Goal: Information Seeking & Learning: Learn about a topic

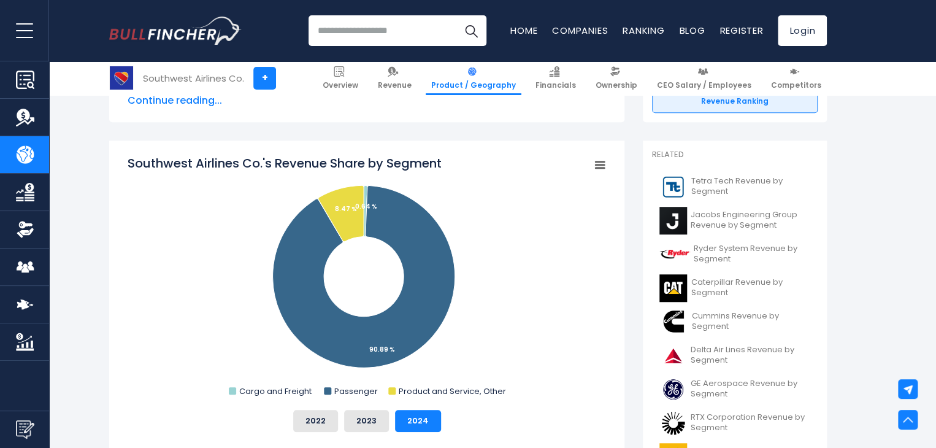
scroll to position [307, 0]
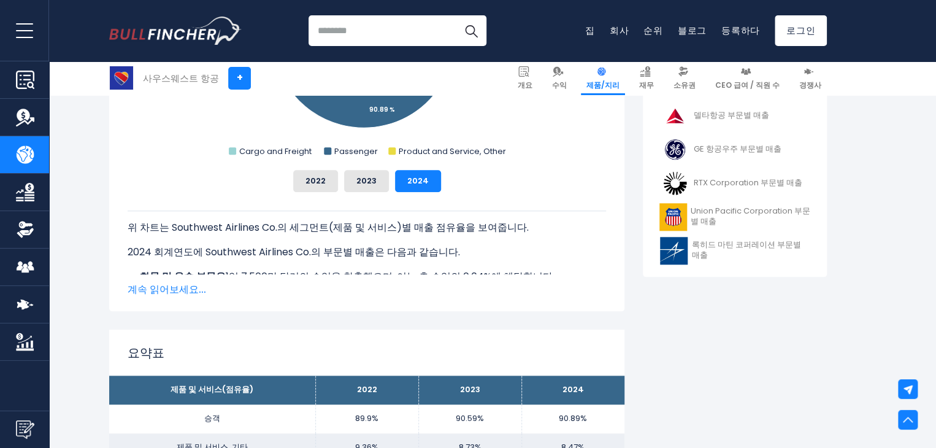
scroll to position [552, 0]
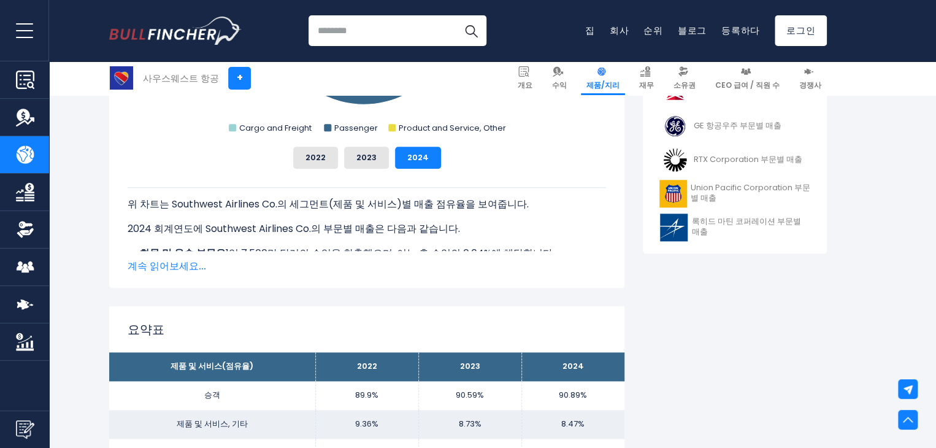
click at [177, 266] on font "계속 읽어보세요..." at bounding box center [167, 266] width 79 height 14
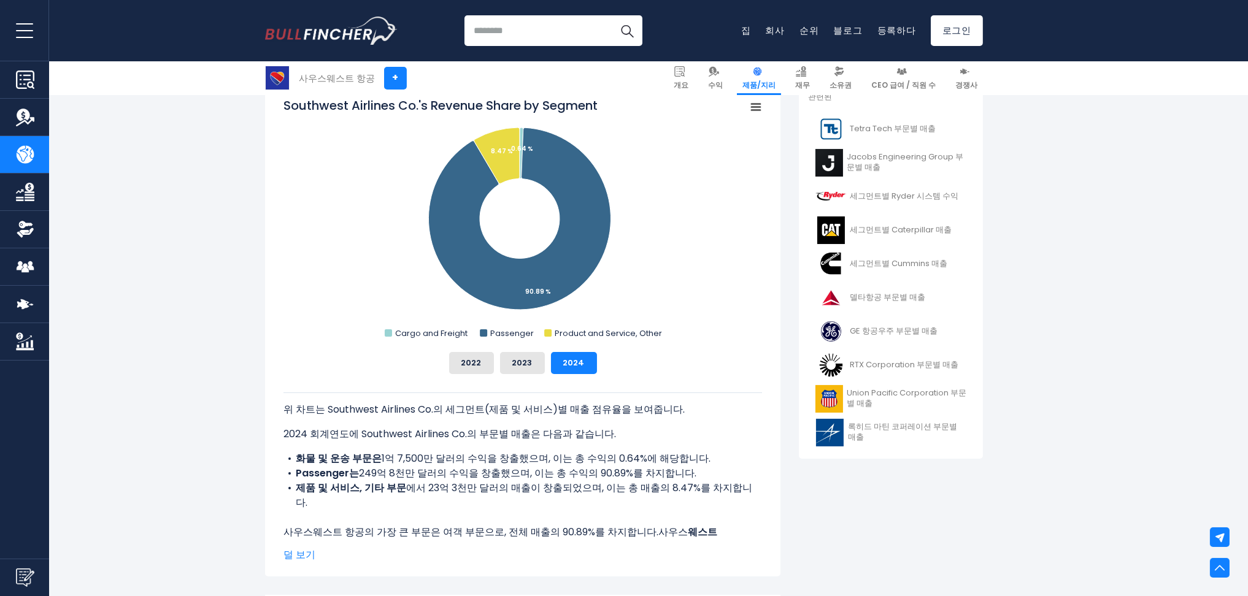
scroll to position [342, 0]
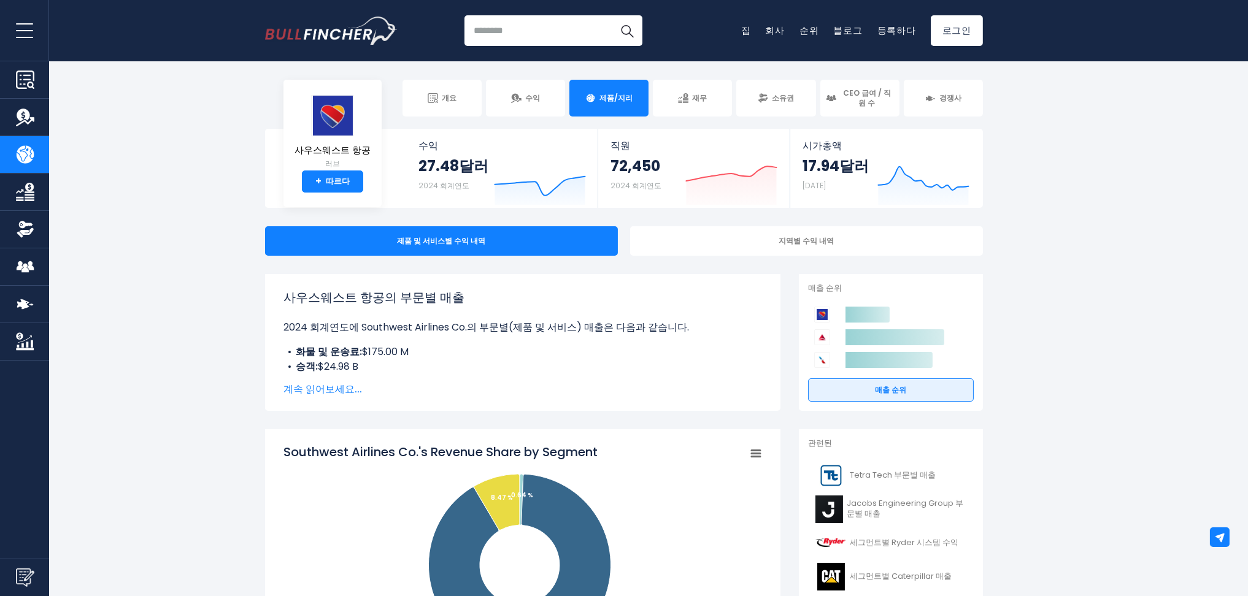
click at [543, 28] on input "search" at bounding box center [553, 30] width 178 height 31
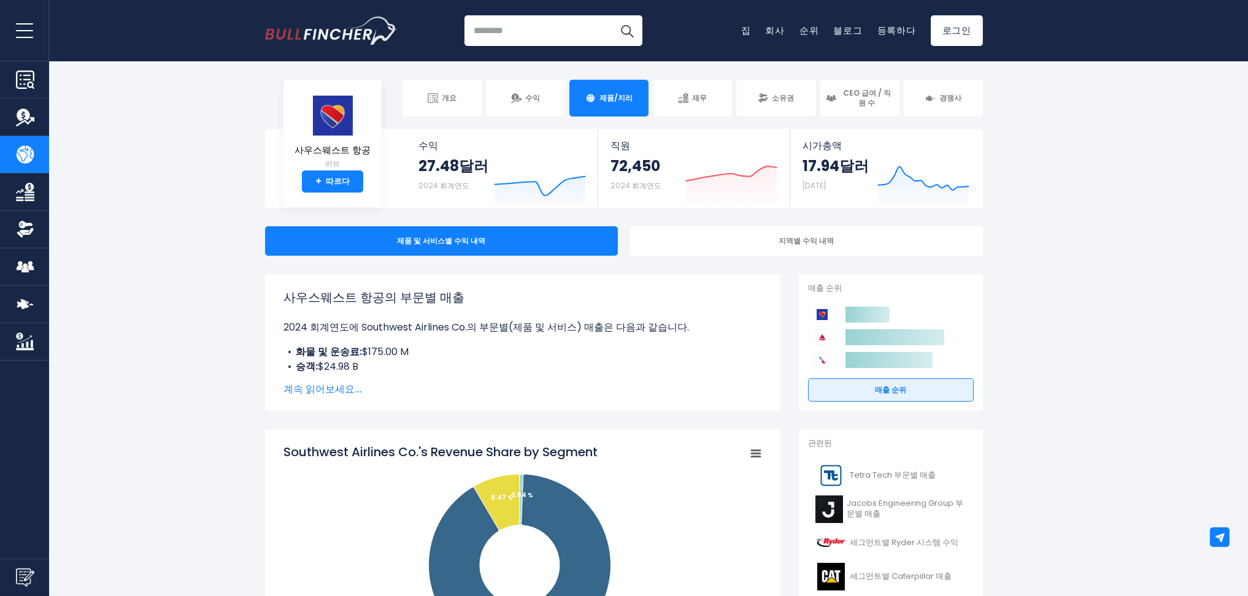
click at [575, 23] on input "search" at bounding box center [553, 30] width 178 height 31
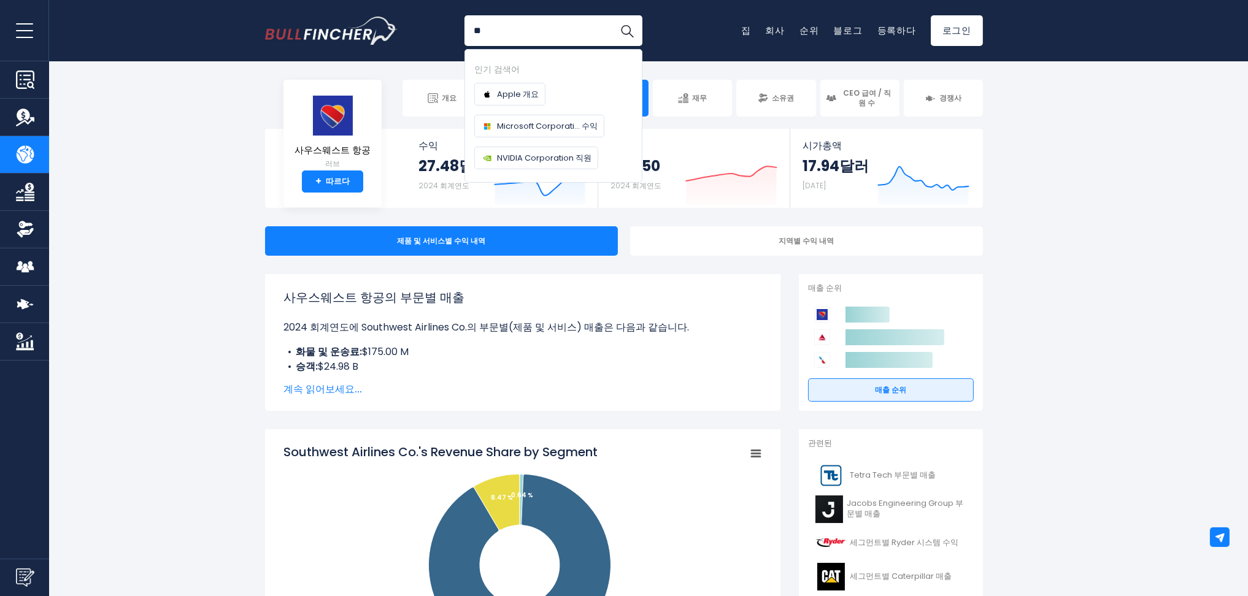
type input "*"
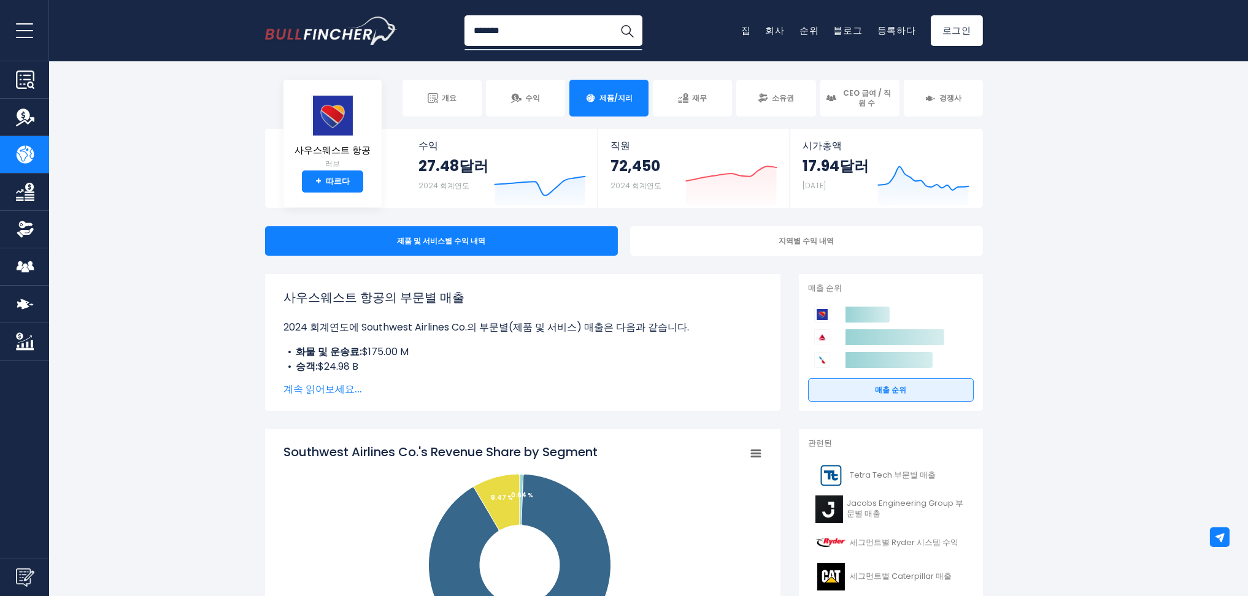
type input "*******"
click at [612, 15] on button "찾다" at bounding box center [627, 30] width 31 height 31
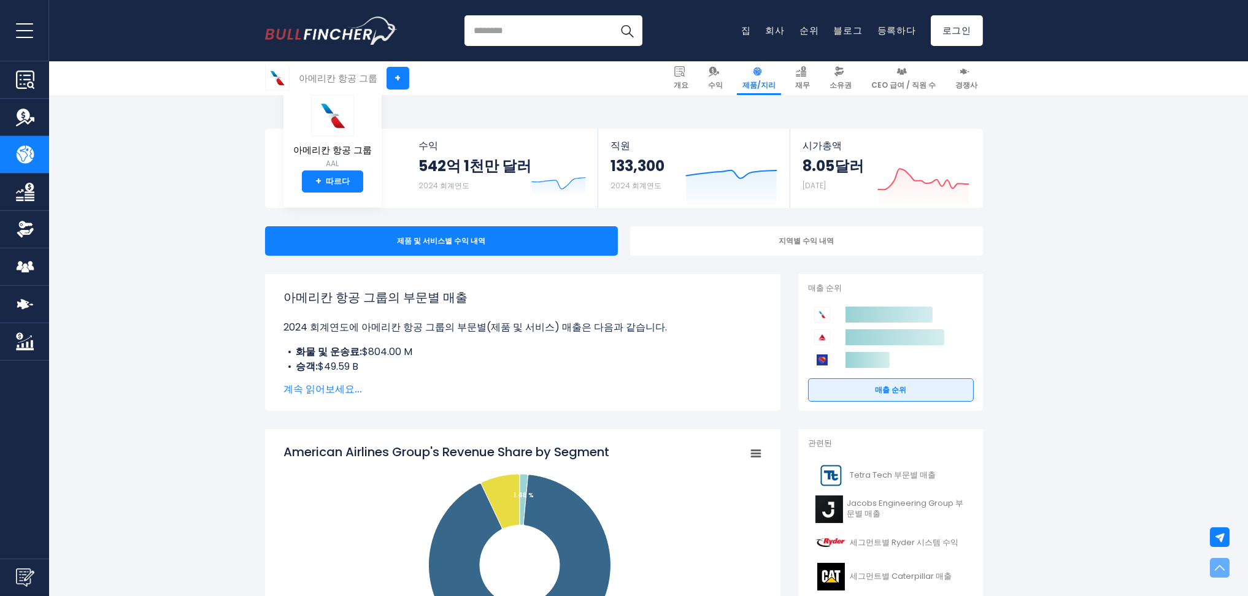
scroll to position [409, 0]
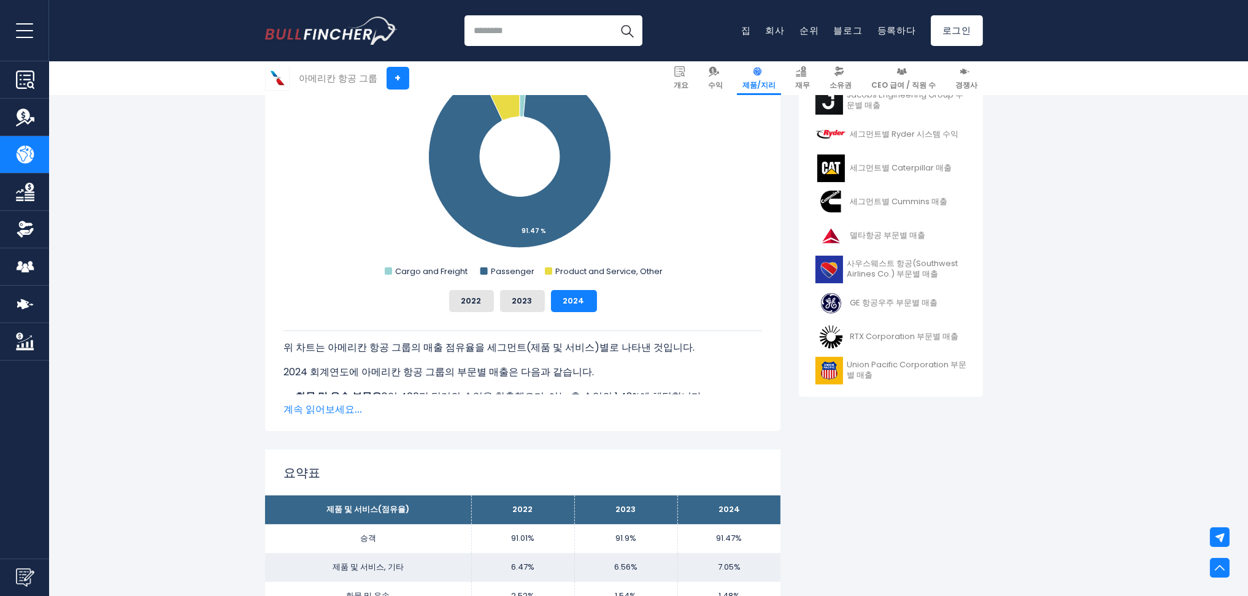
click at [352, 406] on font "계속 읽어보세요..." at bounding box center [322, 410] width 79 height 14
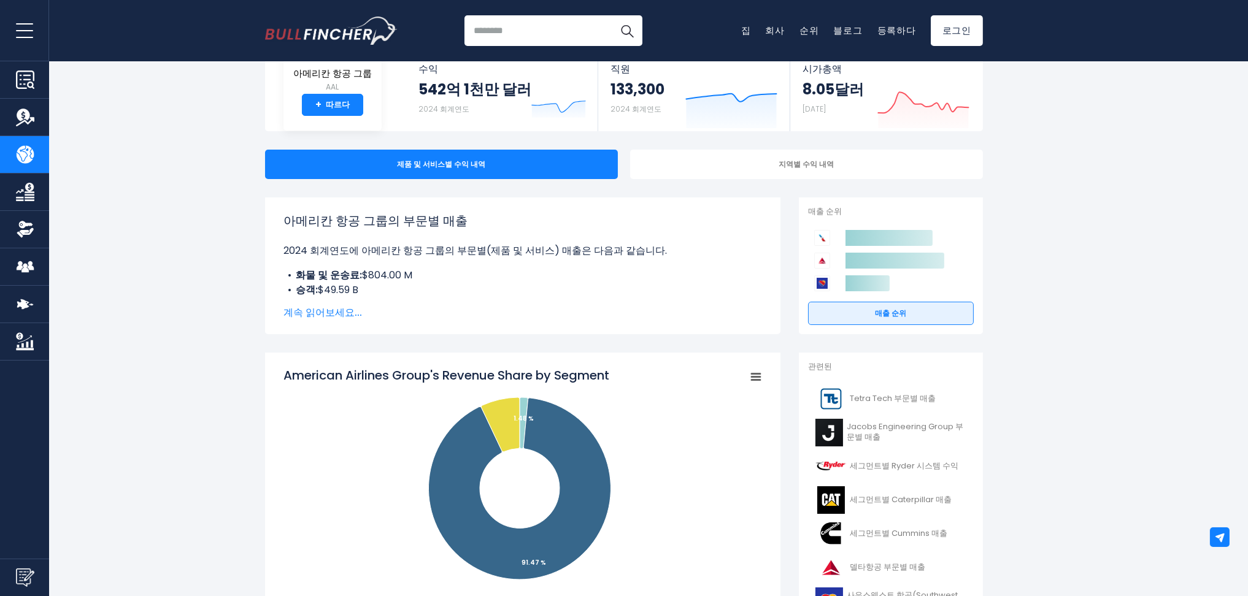
scroll to position [0, 0]
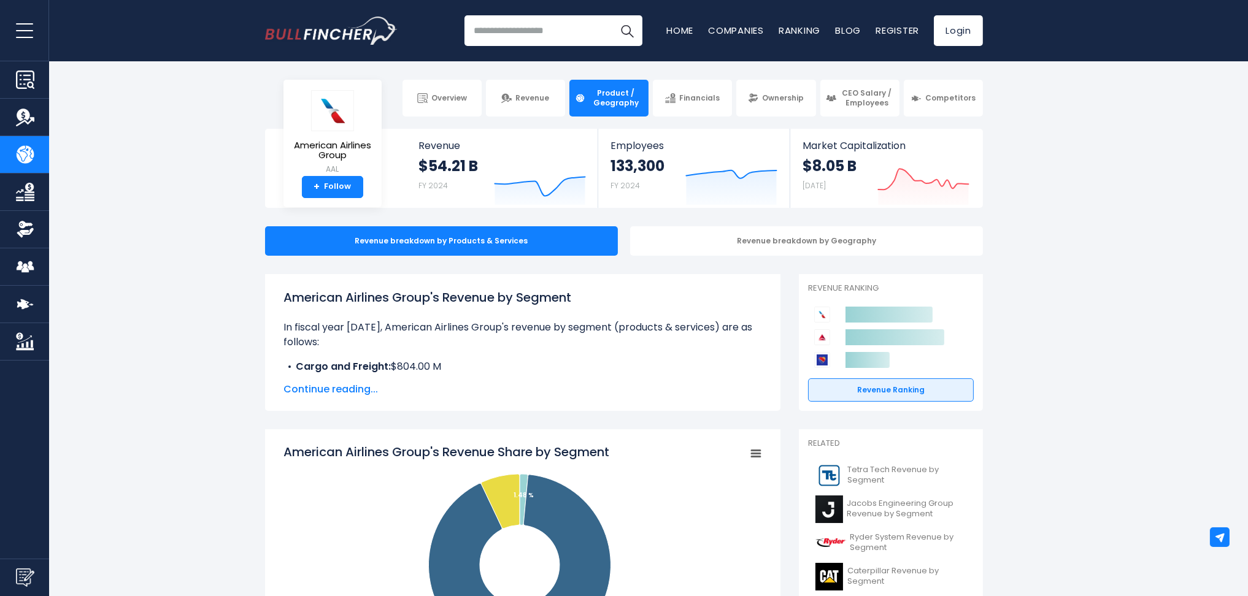
click at [563, 37] on input "search" at bounding box center [553, 30] width 178 height 31
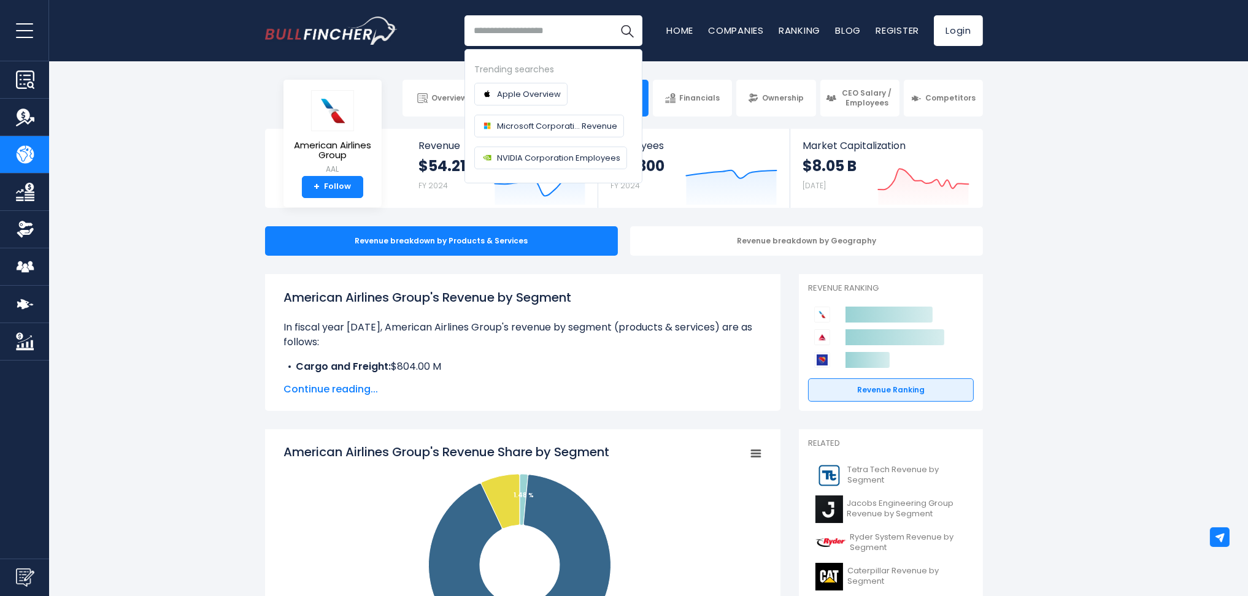
paste input "**********"
type input "**********"
click at [612, 15] on button "Search" at bounding box center [627, 30] width 31 height 31
